Goal: Information Seeking & Learning: Check status

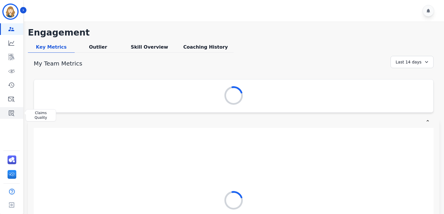
click at [11, 114] on icon "Sidebar" at bounding box center [12, 113] width 6 height 6
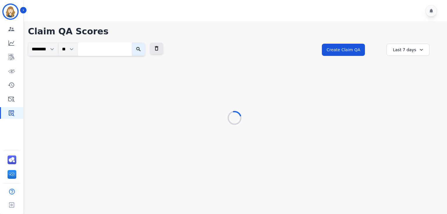
click at [123, 51] on input "search" at bounding box center [105, 48] width 54 height 13
paste input "**********"
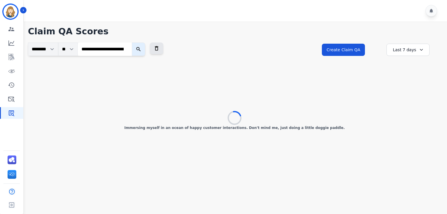
scroll to position [0, 22]
click at [155, 42] on button "submit" at bounding box center [161, 48] width 13 height 13
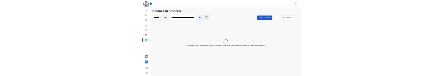
scroll to position [0, 0]
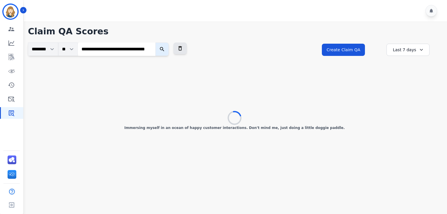
click at [212, 55] on div "**********" at bounding box center [234, 54] width 413 height 25
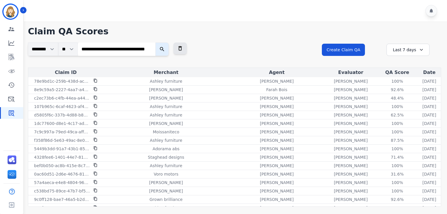
click at [162, 53] on button "submit" at bounding box center [161, 48] width 13 height 13
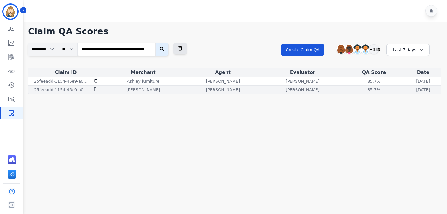
click at [286, 87] on p "[PERSON_NAME]" at bounding box center [303, 90] width 34 height 6
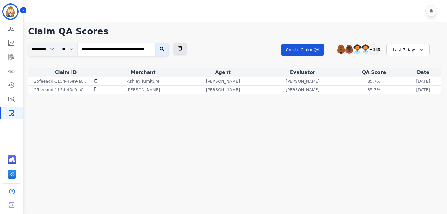
click at [291, 143] on main "**********" at bounding box center [234, 129] width 425 height 214
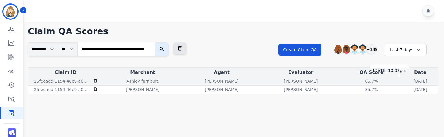
click at [414, 82] on p "[DATE]" at bounding box center [421, 81] width 14 height 6
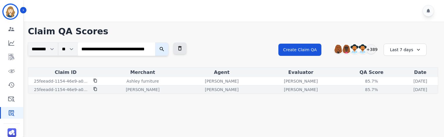
click at [355, 87] on div "85.7% See QA score details" at bounding box center [372, 90] width 60 height 6
click at [359, 90] on div "85.7%" at bounding box center [372, 90] width 26 height 6
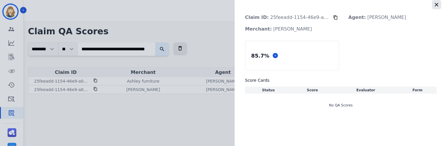
click at [434, 5] on icon "button" at bounding box center [436, 5] width 6 height 6
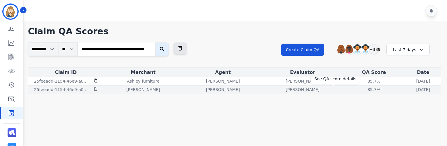
click at [361, 88] on div "85.7%" at bounding box center [374, 90] width 26 height 6
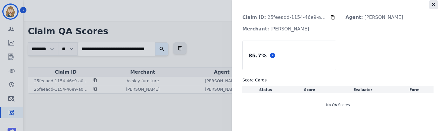
click at [432, 7] on icon "button" at bounding box center [434, 5] width 6 height 6
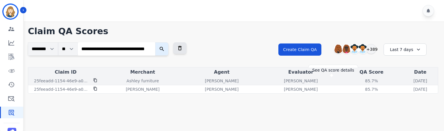
click at [359, 79] on div "85.7%" at bounding box center [372, 81] width 26 height 6
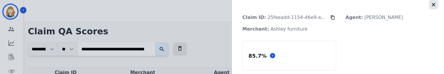
click at [432, 6] on icon "button" at bounding box center [434, 5] width 6 height 6
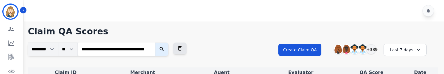
click at [167, 51] on button "submit" at bounding box center [161, 48] width 13 height 13
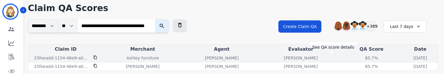
click at [359, 57] on div "85.7%" at bounding box center [372, 58] width 26 height 6
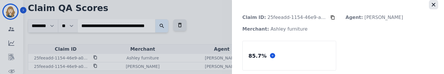
click at [430, 8] on button "button" at bounding box center [433, 4] width 9 height 9
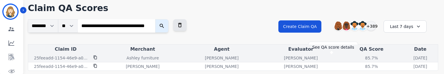
click at [359, 56] on div "85.7%" at bounding box center [372, 58] width 26 height 6
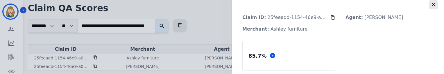
click at [431, 6] on icon "button" at bounding box center [434, 5] width 6 height 6
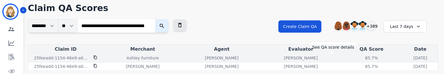
click at [359, 58] on div "85.7%" at bounding box center [372, 58] width 26 height 6
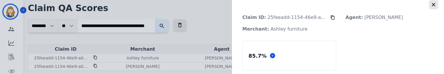
click at [431, 6] on icon "button" at bounding box center [434, 5] width 6 height 6
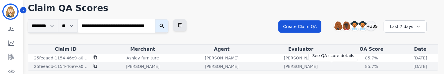
click at [359, 66] on div "85.7%" at bounding box center [372, 66] width 26 height 6
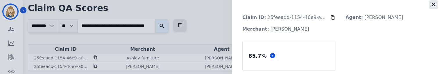
click at [432, 5] on icon "button" at bounding box center [434, 5] width 6 height 6
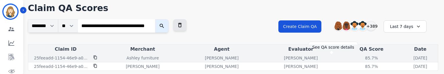
click at [359, 58] on div "85.7%" at bounding box center [372, 58] width 26 height 6
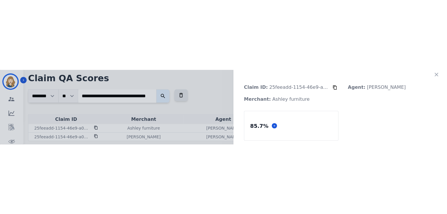
scroll to position [0, 0]
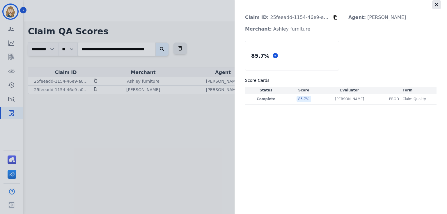
click at [438, 3] on icon "button" at bounding box center [435, 4] width 3 height 3
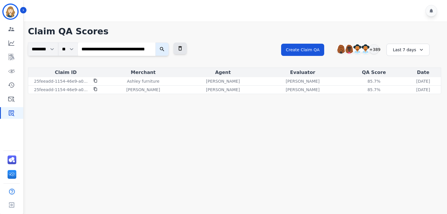
click at [132, 52] on input "**********" at bounding box center [117, 48] width 78 height 13
paste input "search"
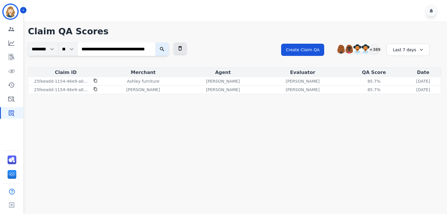
type input "**********"
click at [155, 42] on button "submit" at bounding box center [161, 48] width 13 height 13
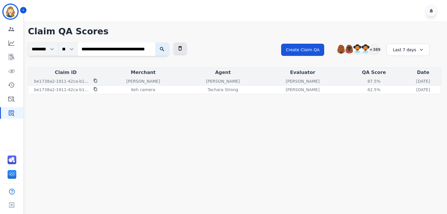
click at [95, 80] on icon at bounding box center [95, 81] width 4 height 4
